Goal: Transaction & Acquisition: Book appointment/travel/reservation

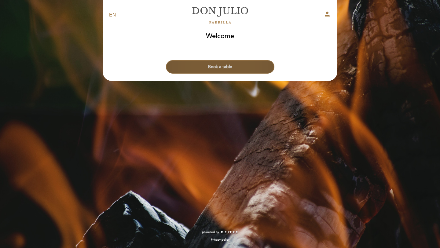
click at [229, 73] on button "Book a table" at bounding box center [220, 66] width 108 height 13
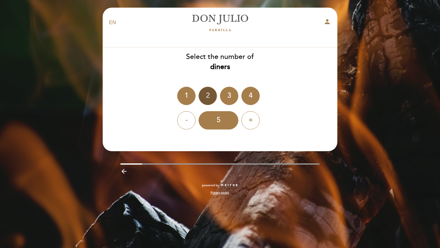
click at [212, 93] on div "2" at bounding box center [208, 96] width 18 height 18
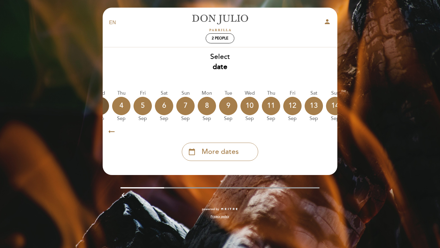
scroll to position [0, 180]
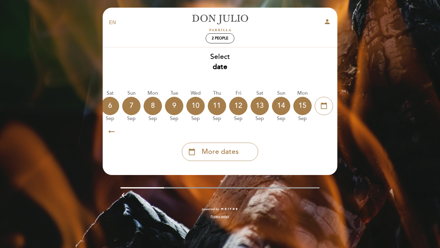
click at [228, 162] on section "Select date Today 1 Sep Tue 2 Sep Wed 3 Sep Thu 4 Sep Fri 5 Sep Sat 6 Sep Sun 7…" at bounding box center [220, 107] width 226 height 120
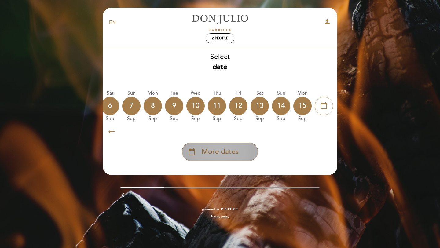
click at [230, 156] on span "More dates" at bounding box center [220, 152] width 37 height 10
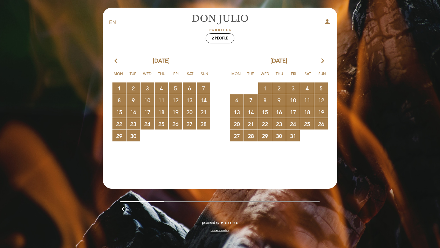
click at [321, 63] on icon "arrow_forward_ios" at bounding box center [322, 61] width 5 height 8
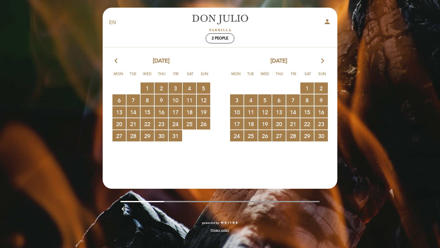
click at [321, 63] on icon "arrow_forward_ios" at bounding box center [322, 61] width 5 height 8
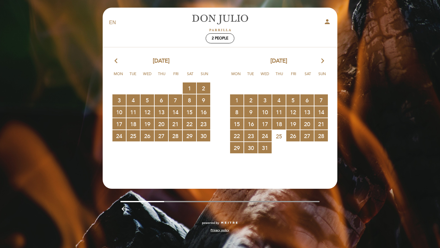
click at [323, 61] on icon "arrow_forward_ios" at bounding box center [322, 61] width 5 height 8
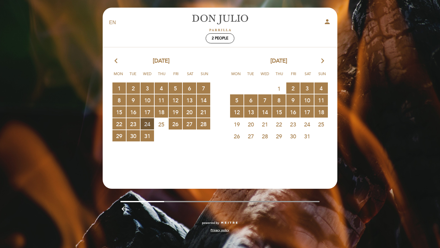
click at [148, 123] on span "24 RESERVATIONS AVAILABLE" at bounding box center [147, 123] width 13 height 11
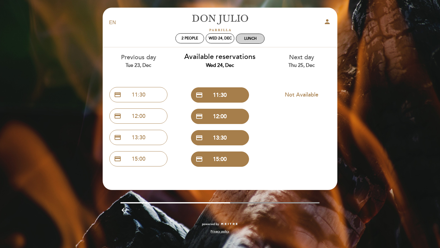
click at [250, 42] on div "Lunch" at bounding box center [250, 38] width 28 height 9
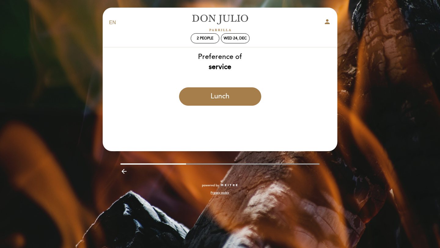
click at [224, 126] on header "EN ES PT Don Julio person 2 people Wed 24, Dec Welcome Welcome, Change user Boo…" at bounding box center [220, 80] width 235 height 144
click at [213, 92] on button "Lunch" at bounding box center [220, 96] width 82 height 18
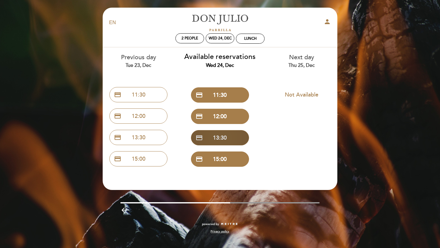
click at [223, 137] on button "credit_card 13:30" at bounding box center [220, 137] width 58 height 15
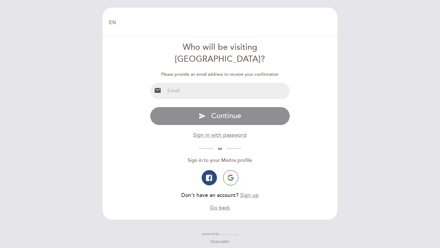
click at [215, 83] on input "email" at bounding box center [227, 91] width 125 height 16
click at [229, 175] on img "button" at bounding box center [231, 178] width 6 height 6
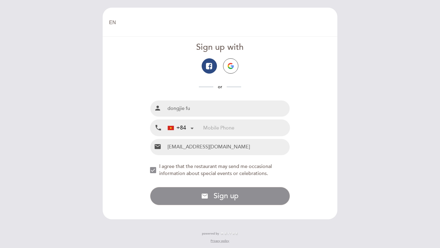
click at [189, 129] on div "+84" at bounding box center [180, 128] width 31 height 16
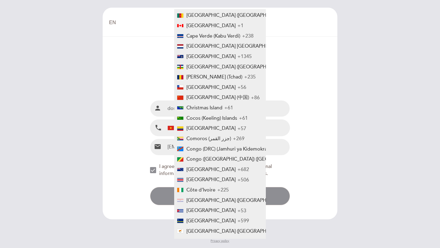
scroll to position [429, 0]
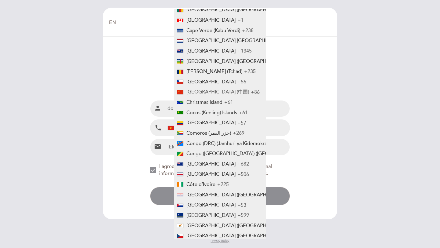
click at [202, 92] on span "[GEOGRAPHIC_DATA] (中国)" at bounding box center [217, 92] width 63 height 6
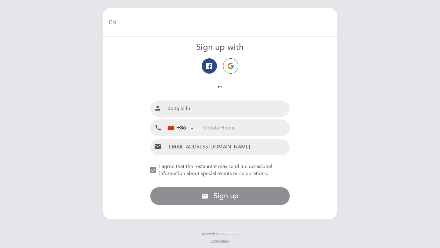
click at [219, 129] on input "tel" at bounding box center [246, 128] width 86 height 16
type input "13588210575"
click at [151, 172] on div "NEW_MODAL_AGREE_RESTAURANT_SEND_OCCASIONAL_INFO" at bounding box center [153, 170] width 6 height 6
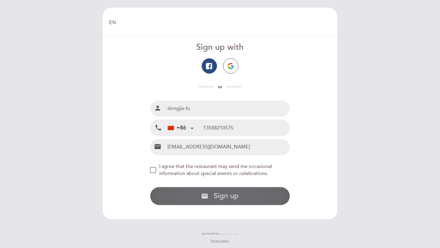
click at [218, 196] on span "Sign up" at bounding box center [226, 196] width 25 height 9
